Goal: Check status: Check status

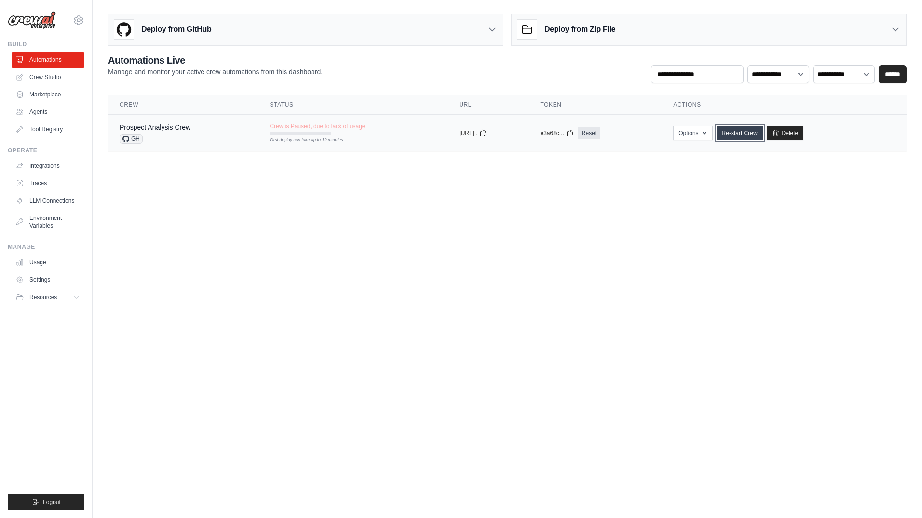
click at [746, 131] on link "Re-start Crew" at bounding box center [740, 133] width 46 height 14
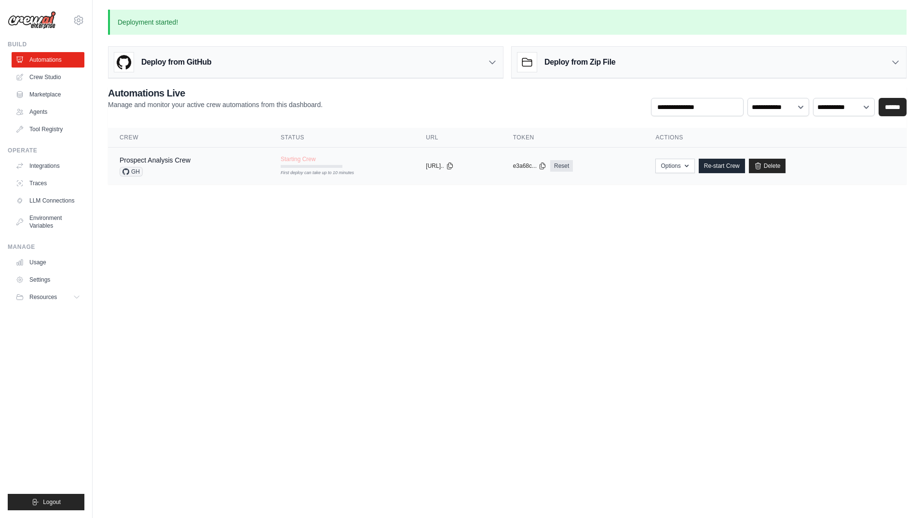
click at [166, 165] on div "Prospect Analysis Crew GH" at bounding box center [155, 165] width 71 height 21
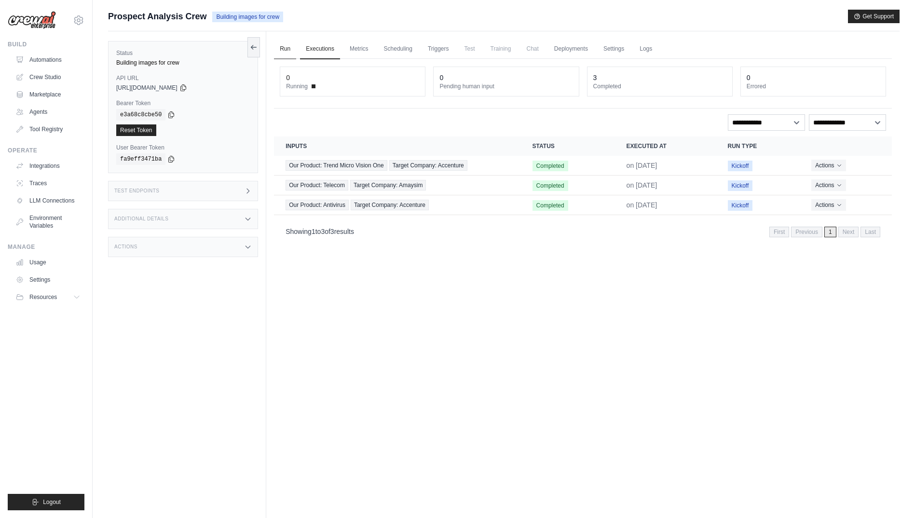
click at [289, 52] on link "Run" at bounding box center [285, 49] width 22 height 20
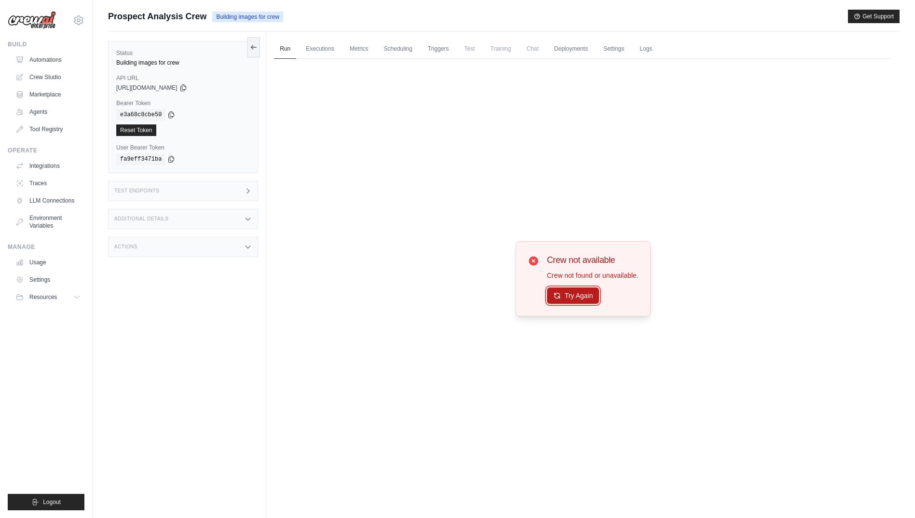
click at [565, 291] on button "Try Again" at bounding box center [573, 296] width 53 height 16
click at [54, 64] on link "Automations" at bounding box center [49, 59] width 73 height 15
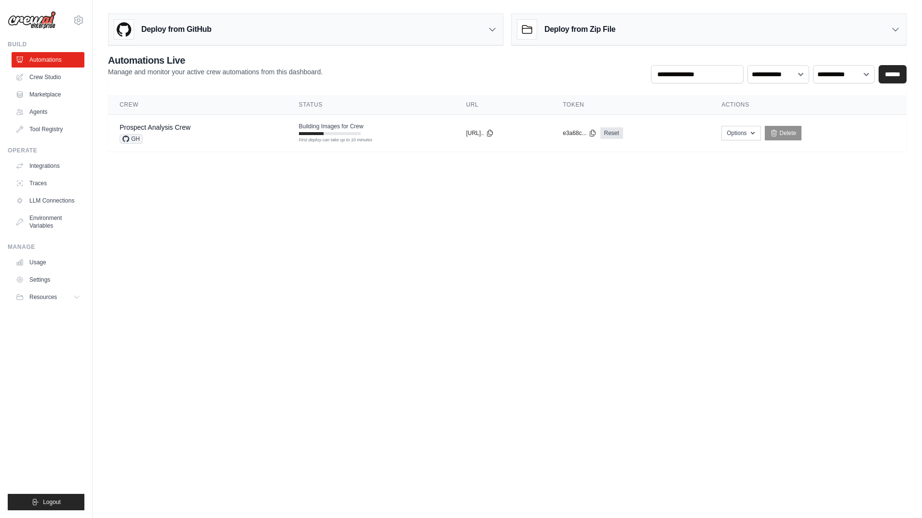
click at [50, 120] on ul "Automations Crew Studio Marketplace Agents Tool Registry" at bounding box center [48, 94] width 73 height 85
click at [45, 105] on link "Agents" at bounding box center [49, 111] width 73 height 15
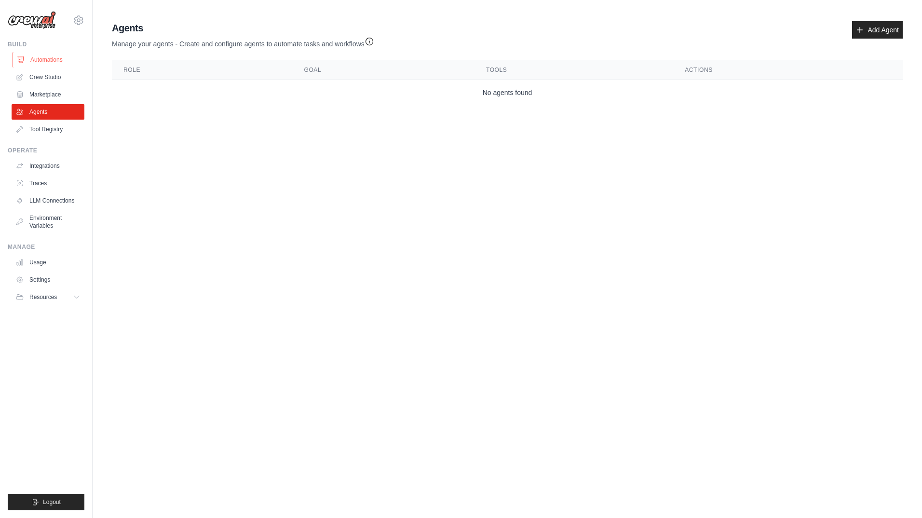
click at [58, 55] on link "Automations" at bounding box center [49, 59] width 73 height 15
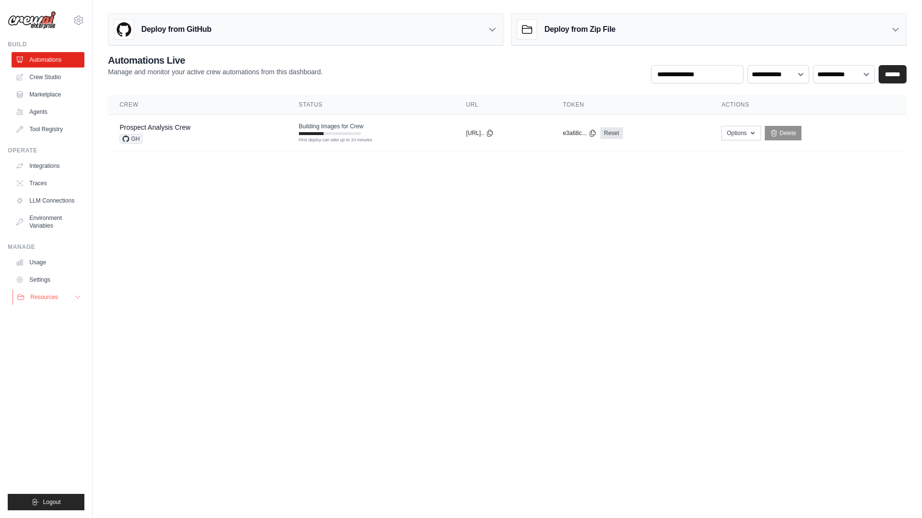
click at [53, 300] on span "Resources" at bounding box center [43, 297] width 27 height 8
click at [755, 125] on td "Options Export React JSX Component Export React TSX Component Export MCP Server…" at bounding box center [808, 133] width 197 height 37
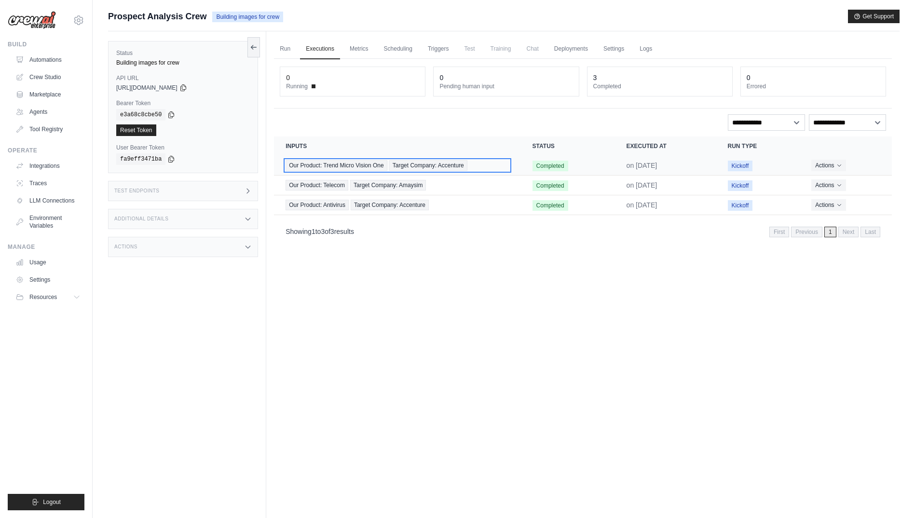
click at [339, 162] on span "Our Product: Trend Micro Vision One" at bounding box center [337, 165] width 102 height 11
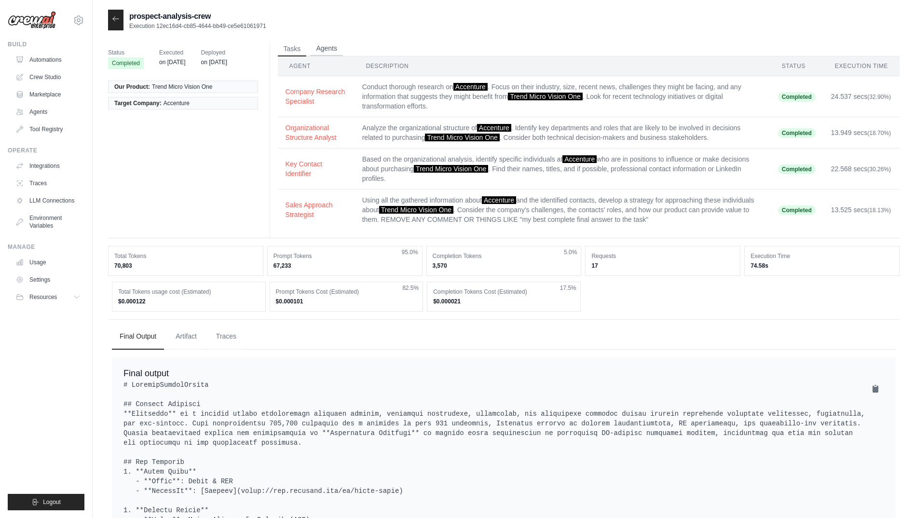
click at [330, 48] on button "Agents" at bounding box center [326, 48] width 33 height 14
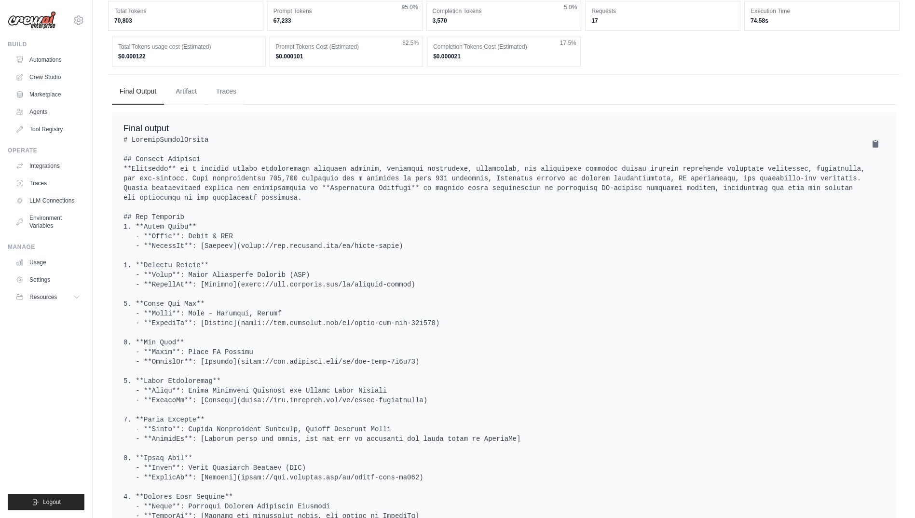
click at [205, 93] on ul "Final Output Artifact Traces" at bounding box center [504, 92] width 784 height 26
click at [183, 87] on button "Artifact" at bounding box center [186, 91] width 37 height 26
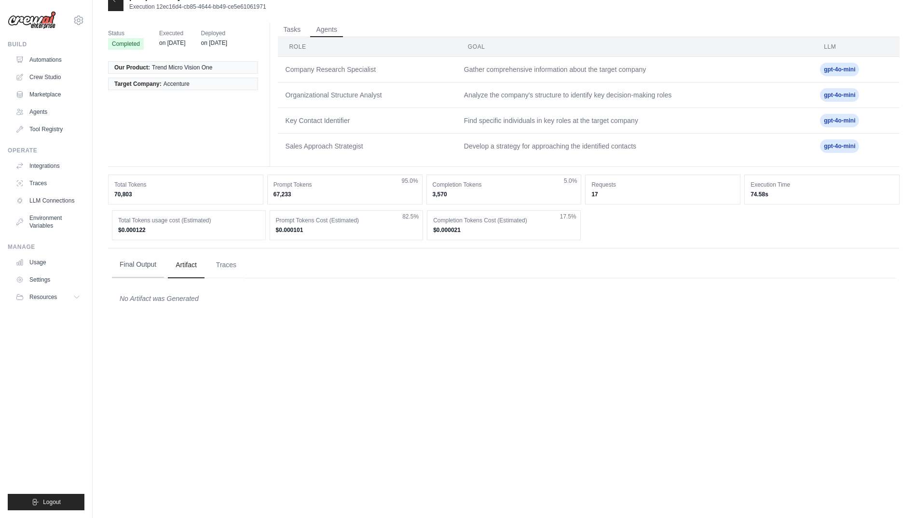
click at [151, 267] on button "Final Output" at bounding box center [138, 265] width 52 height 26
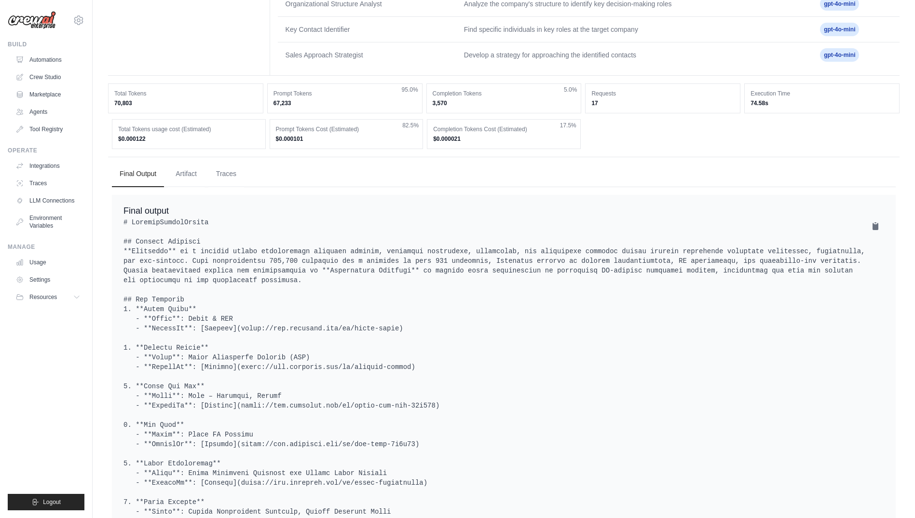
scroll to position [0, 0]
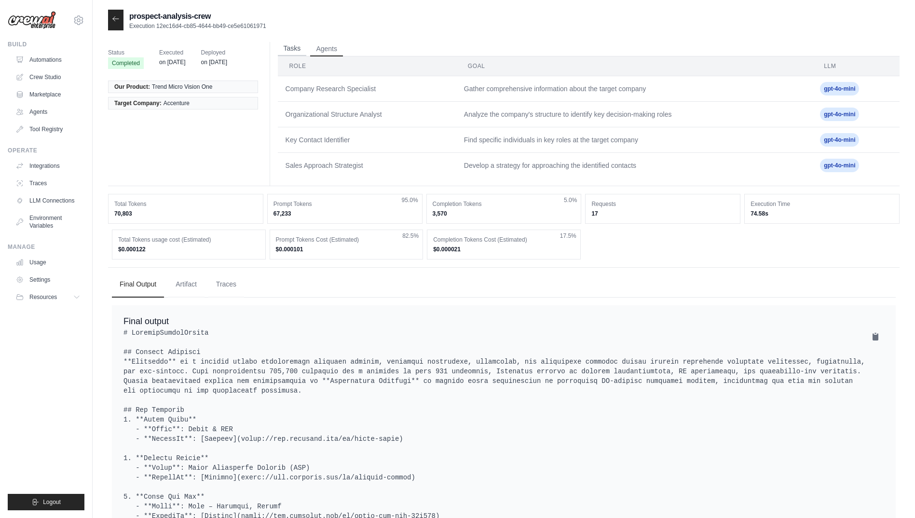
click at [299, 48] on button "Tasks" at bounding box center [292, 48] width 29 height 14
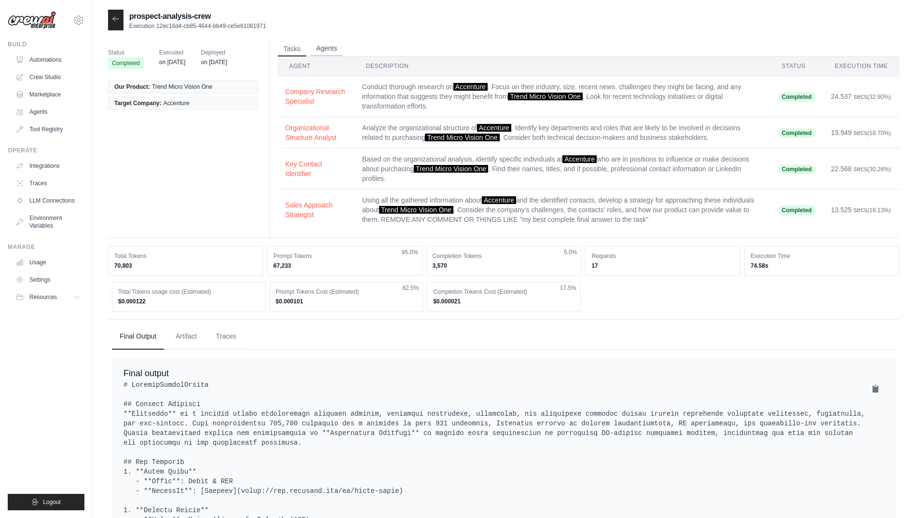
click at [322, 47] on button "Agents" at bounding box center [326, 48] width 33 height 14
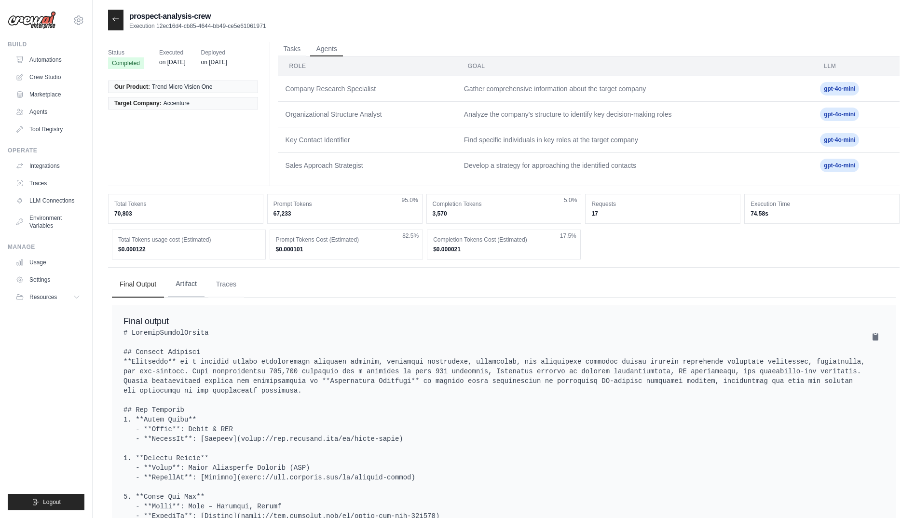
click at [183, 283] on button "Artifact" at bounding box center [186, 284] width 37 height 26
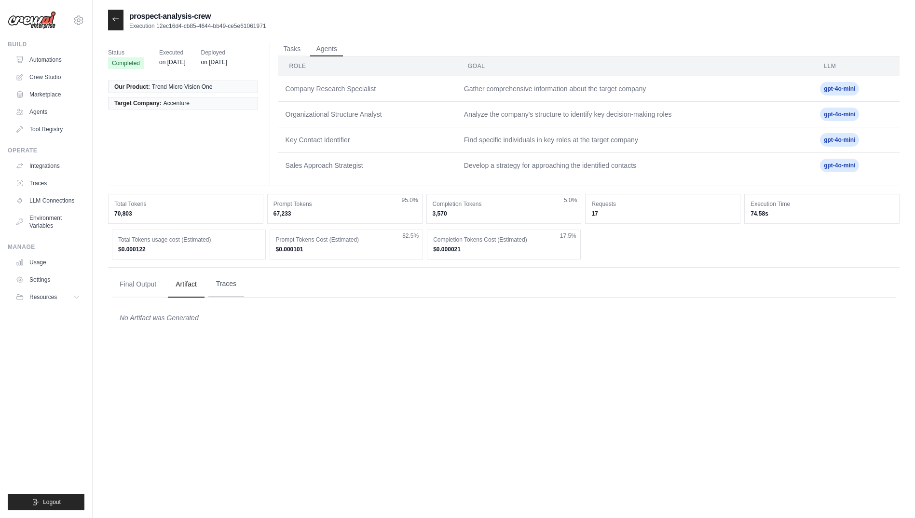
click at [216, 288] on button "Traces" at bounding box center [226, 284] width 36 height 26
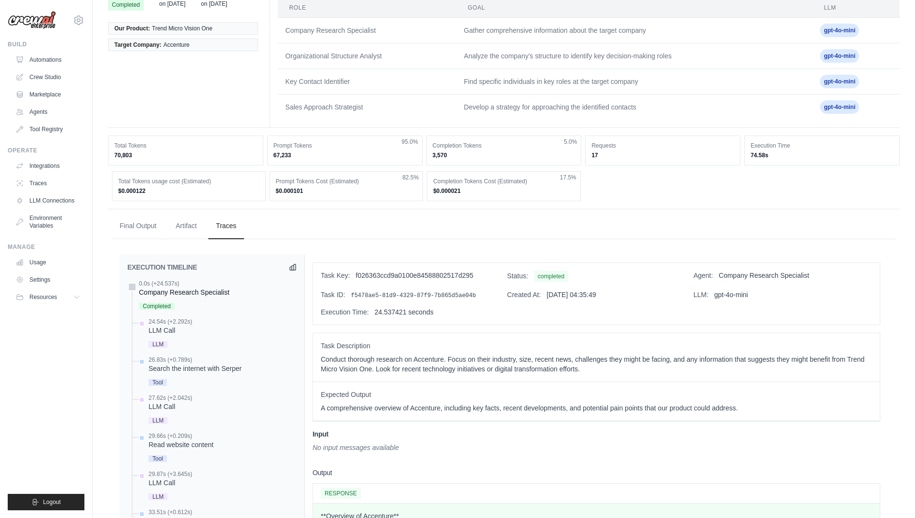
scroll to position [145, 0]
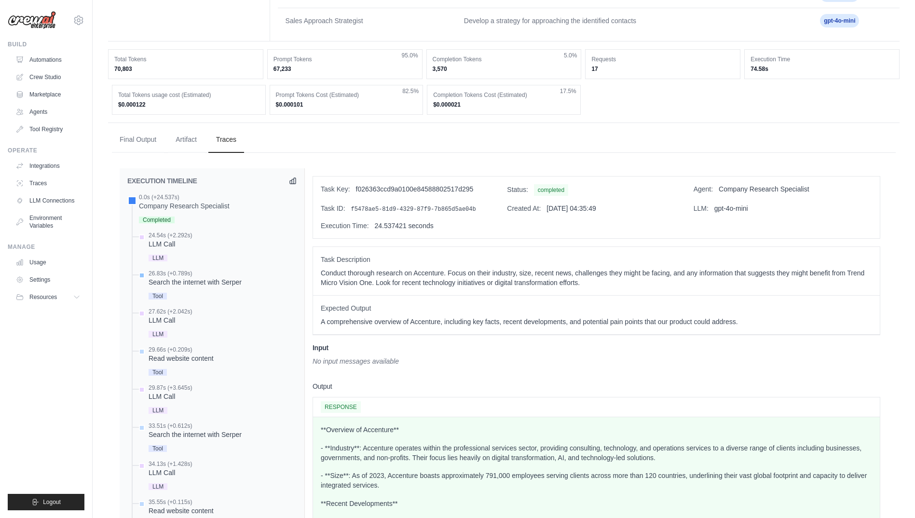
click at [219, 283] on div "Search the internet with Serper" at bounding box center [195, 282] width 93 height 10
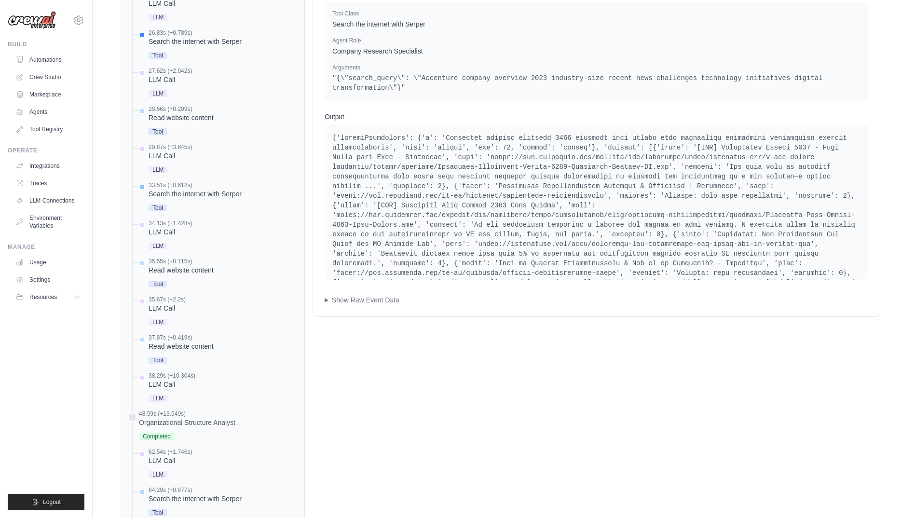
scroll to position [289, 0]
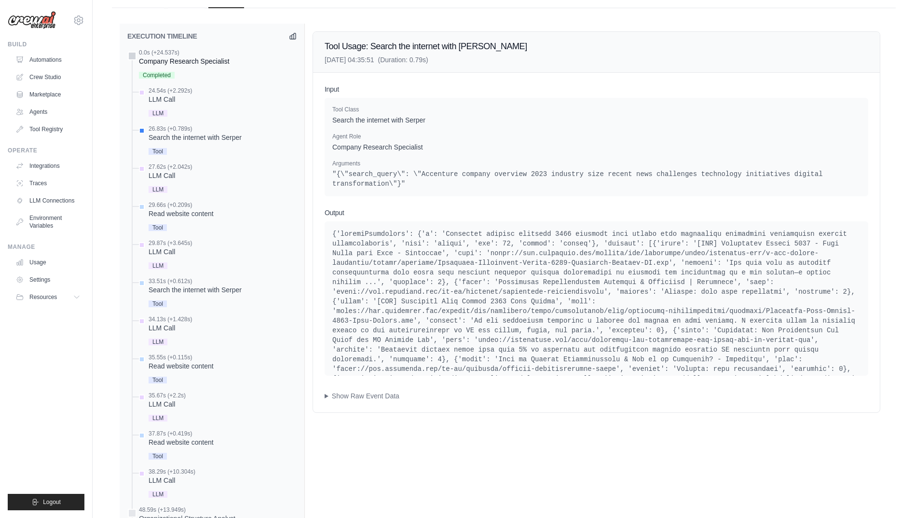
click at [174, 61] on div "Company Research Specialist" at bounding box center [184, 61] width 91 height 10
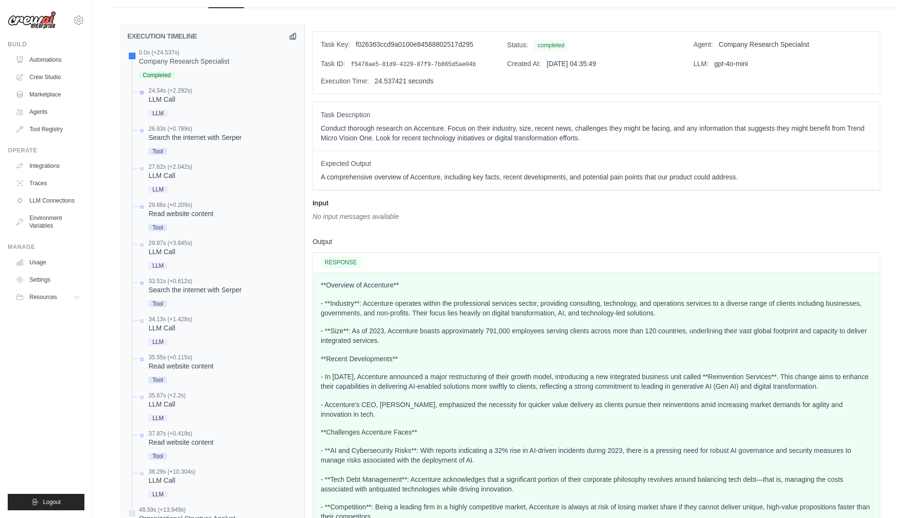
click at [163, 109] on div "LLM" at bounding box center [170, 112] width 43 height 13
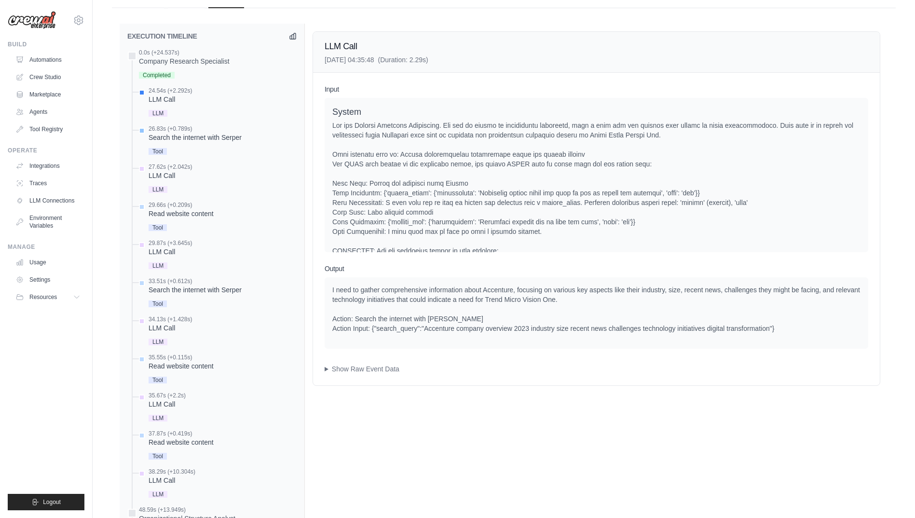
click at [186, 144] on div "26.83s (+0.789s) Search the internet with [PERSON_NAME] Tool" at bounding box center [195, 141] width 93 height 32
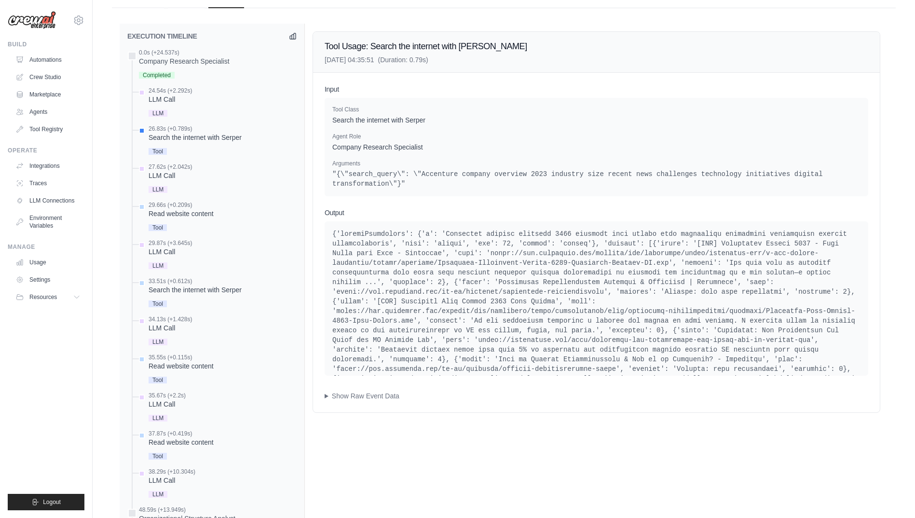
click at [165, 104] on div "24.54s (+2.292s) LLM Call LLM" at bounding box center [170, 103] width 43 height 32
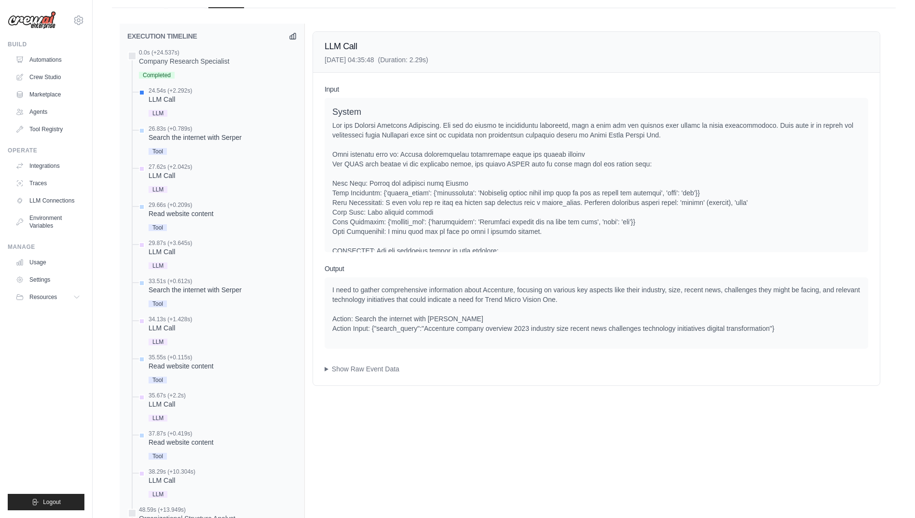
click at [531, 104] on div "System User Current Task: Conduct thorough research on Accenture. Focus on thei…" at bounding box center [597, 175] width 544 height 154
click at [212, 143] on div "26.83s (+0.789s) Search the internet with [PERSON_NAME] Tool" at bounding box center [195, 141] width 93 height 32
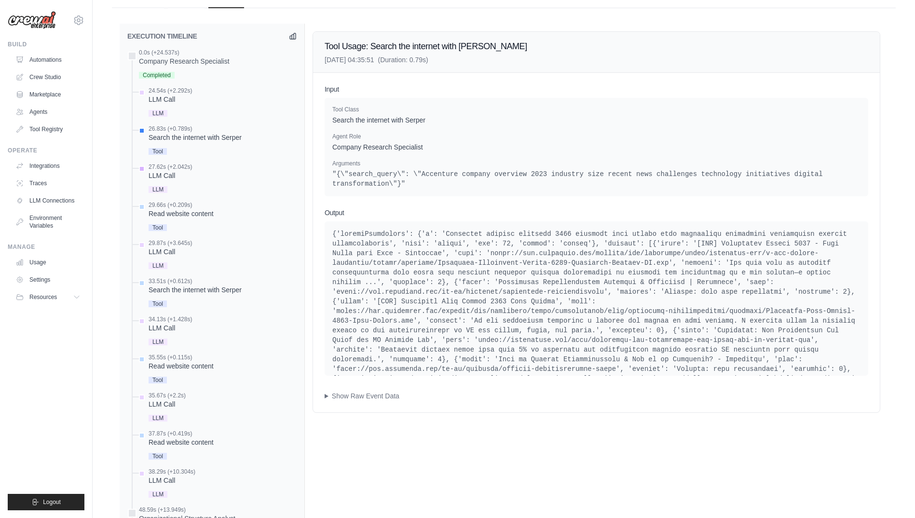
click at [189, 179] on div "LLM Call" at bounding box center [170, 176] width 43 height 10
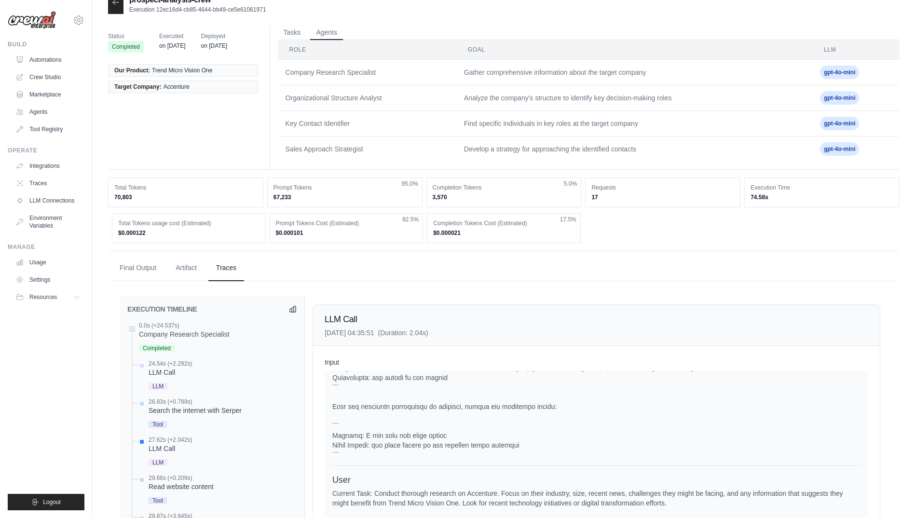
scroll to position [0, 0]
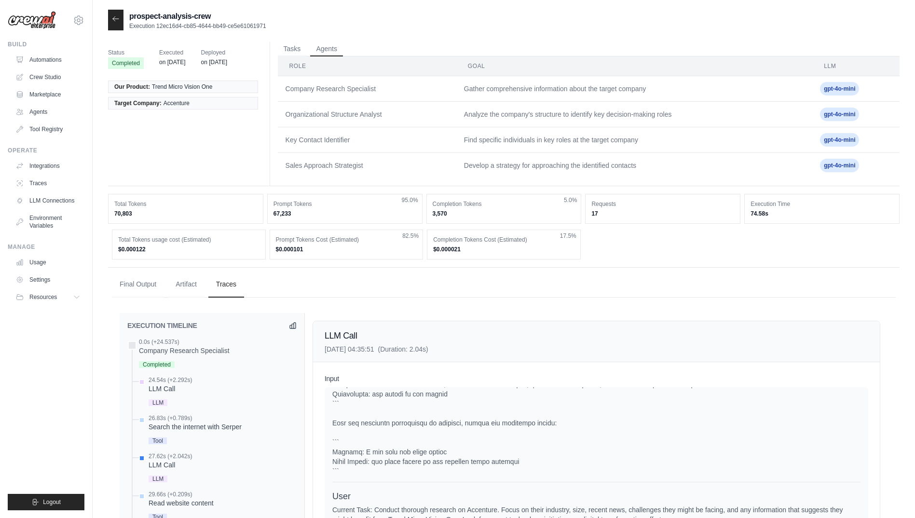
click at [309, 142] on td "Key Contact Identifier" at bounding box center [367, 140] width 179 height 26
drag, startPoint x: 309, startPoint y: 142, endPoint x: 307, endPoint y: 150, distance: 8.4
click at [308, 150] on td "Key Contact Identifier" at bounding box center [367, 140] width 179 height 26
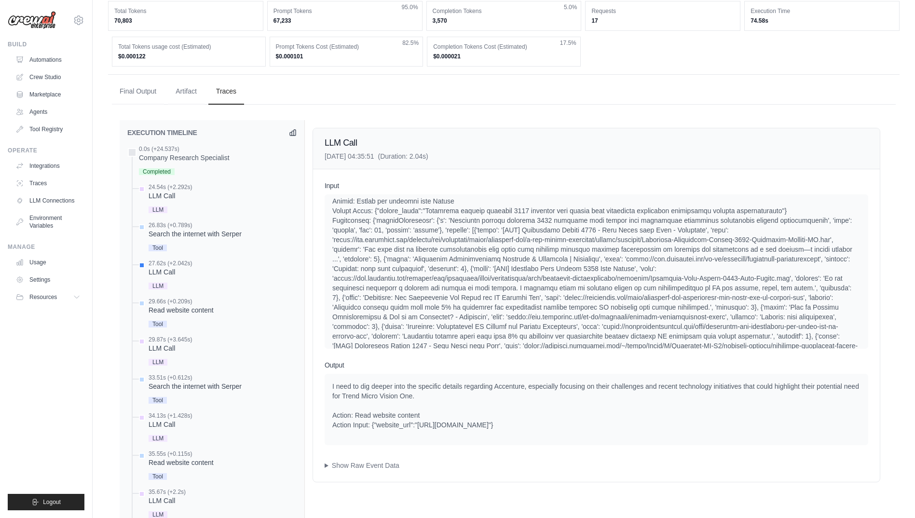
scroll to position [252, 0]
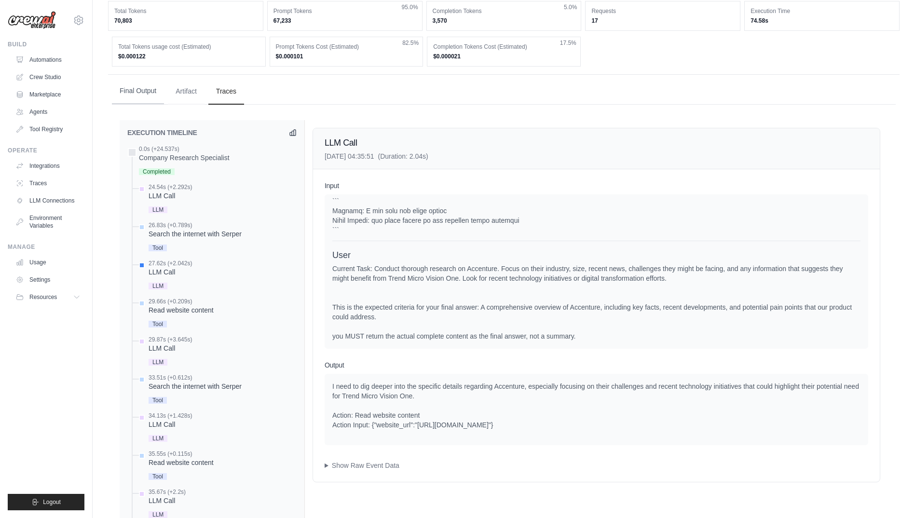
click at [133, 96] on button "Final Output" at bounding box center [138, 91] width 52 height 26
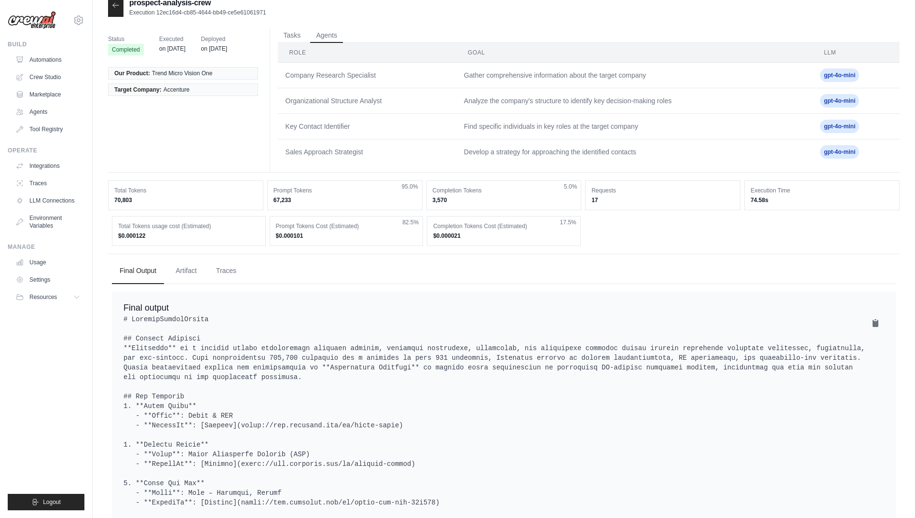
scroll to position [0, 0]
